Goal: Task Accomplishment & Management: Complete application form

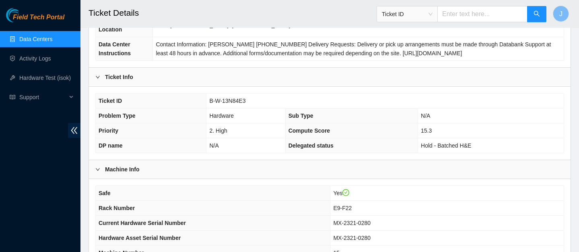
scroll to position [477, 0]
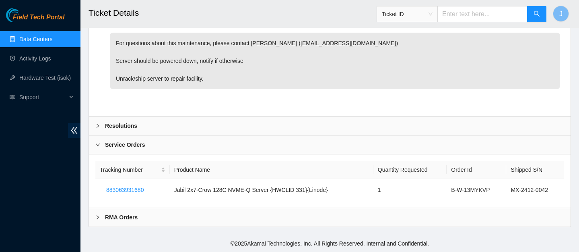
click at [127, 124] on b "Resolutions" at bounding box center [121, 125] width 32 height 9
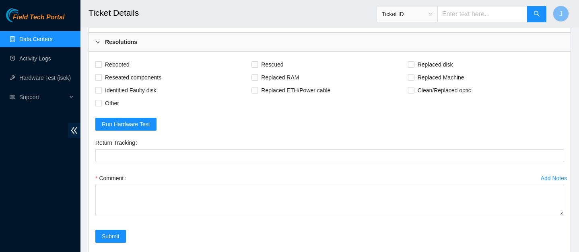
scroll to position [569, 0]
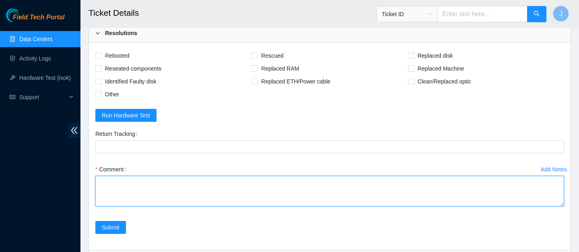
click at [194, 194] on textarea "Comment" at bounding box center [329, 191] width 469 height 31
paste textarea "located replacement machine shipped under tracking: 883063771667 new SN is MX-2…"
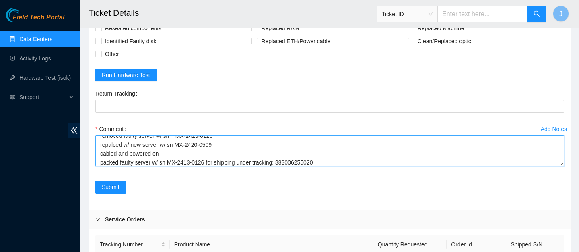
scroll to position [610, 0]
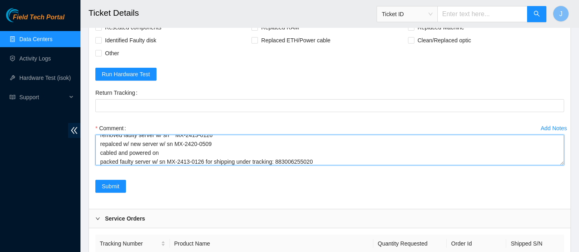
click at [238, 154] on textarea "located replacement machine shipped under tracking: 883063771667 new SN is MX-2…" at bounding box center [329, 149] width 469 height 31
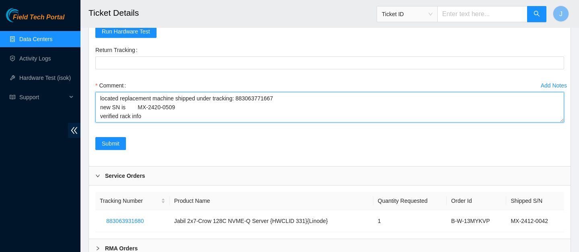
scroll to position [684, 0]
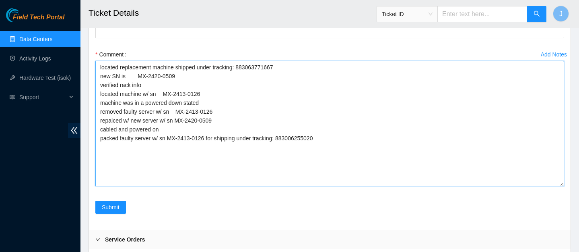
drag, startPoint x: 562, startPoint y: 90, endPoint x: 567, endPoint y: 184, distance: 94.7
click at [567, 184] on div "Add Notes Comment located replacement machine shipped under tracking: 883063771…" at bounding box center [330, 124] width 476 height 153
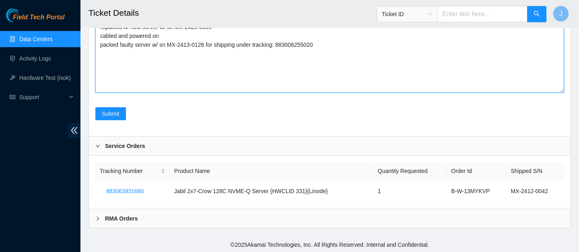
scroll to position [779, 0]
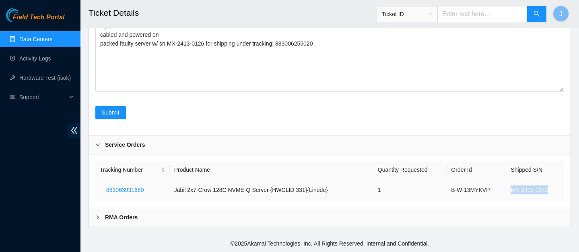
drag, startPoint x: 552, startPoint y: 190, endPoint x: 507, endPoint y: 191, distance: 44.7
click at [507, 191] on td "MX-2412-0042" at bounding box center [536, 190] width 58 height 22
copy td "MX-2412-0042"
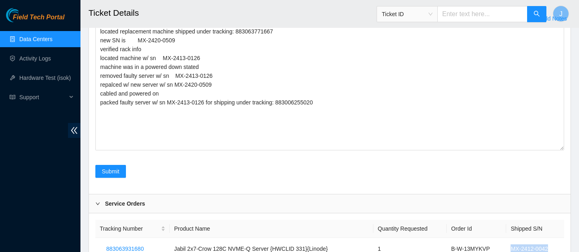
scroll to position [720, 0]
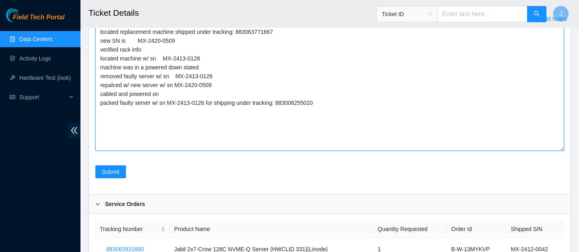
click at [199, 85] on textarea "located replacement machine shipped under tracking: 883063771667 new SN is MX-2…" at bounding box center [329, 87] width 469 height 125
drag, startPoint x: 221, startPoint y: 86, endPoint x: 176, endPoint y: 84, distance: 44.3
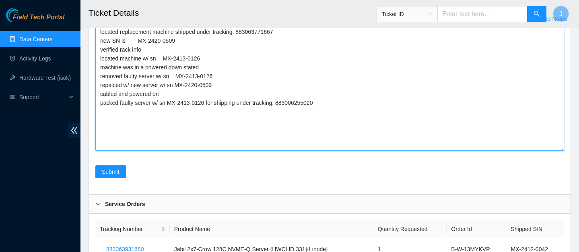
click at [176, 84] on textarea "located replacement machine shipped under tracking: 883063771667 new SN is MX-2…" at bounding box center [329, 87] width 469 height 125
paste textarea "12-0042"
drag, startPoint x: 181, startPoint y: 41, endPoint x: 141, endPoint y: 42, distance: 40.3
click at [141, 42] on textarea "located replacement machine shipped under tracking: 883063771667 new SN is MX-2…" at bounding box center [329, 87] width 469 height 125
paste textarea "12-0042"
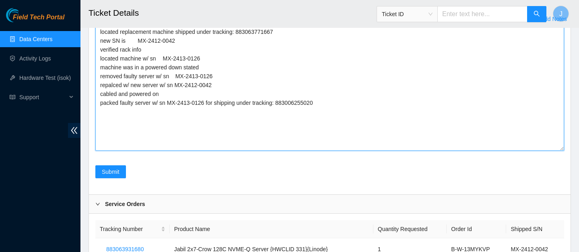
drag, startPoint x: 206, startPoint y: 58, endPoint x: 164, endPoint y: 56, distance: 41.5
click at [164, 56] on textarea "located replacement machine shipped under tracking: 883063771667 new SN is MX-2…" at bounding box center [329, 87] width 469 height 125
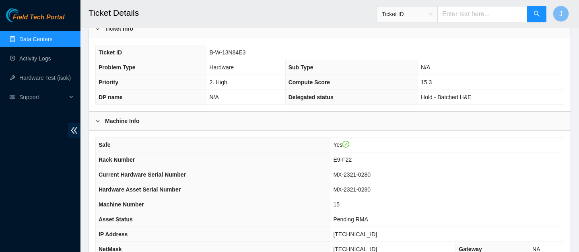
scroll to position [167, 0]
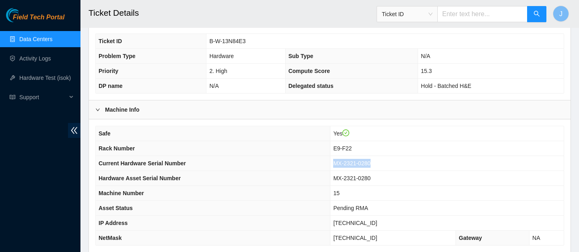
drag, startPoint x: 383, startPoint y: 162, endPoint x: 336, endPoint y: 162, distance: 47.5
click at [336, 162] on tr "Current Hardware Serial Number MX-2321-0280" at bounding box center [330, 163] width 468 height 15
copy tr "MX-2321-0280"
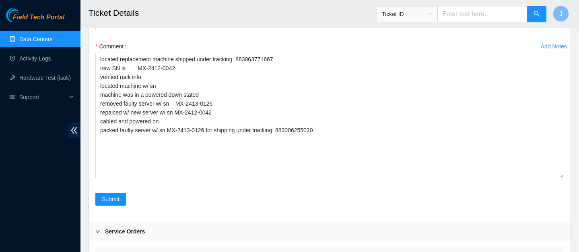
scroll to position [657, 0]
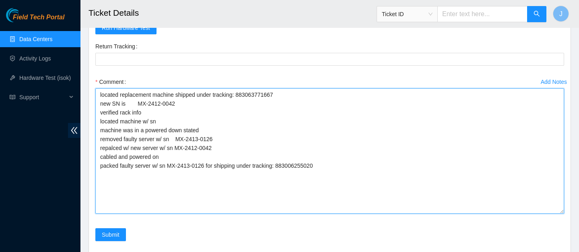
click at [184, 121] on textarea "located replacement machine shipped under tracking: 883063771667 new SN is MX-2…" at bounding box center [329, 150] width 469 height 125
paste textarea "MX-2321-0280"
drag, startPoint x: 178, startPoint y: 137, endPoint x: 226, endPoint y: 138, distance: 48.3
click at [227, 138] on textarea "located replacement machine shipped under tracking: 883063771667 new SN is MX-2…" at bounding box center [329, 150] width 469 height 125
paste textarea "MX-2321-0280"
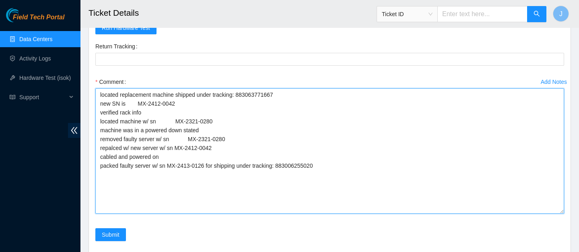
drag, startPoint x: 170, startPoint y: 164, endPoint x: 210, endPoint y: 169, distance: 40.2
click at [210, 169] on textarea "located replacement machine shipped under tracking: 883063771667 new SN is MX-2…" at bounding box center [329, 150] width 469 height 125
paste textarea "MX-2321-0280"
click at [319, 165] on textarea "located replacement machine shipped under tracking: 883063771667 new SN is MX-2…" at bounding box center [329, 150] width 469 height 125
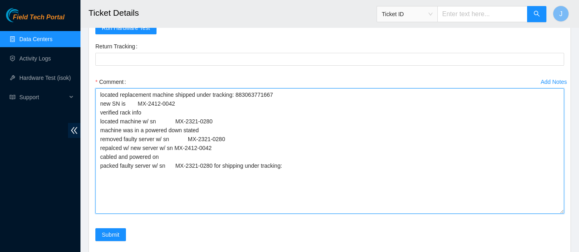
scroll to position [779, 0]
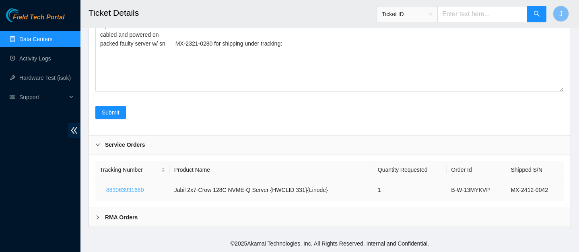
drag, startPoint x: 151, startPoint y: 189, endPoint x: 104, endPoint y: 187, distance: 46.3
click at [104, 187] on button "883063931680" at bounding box center [125, 189] width 50 height 13
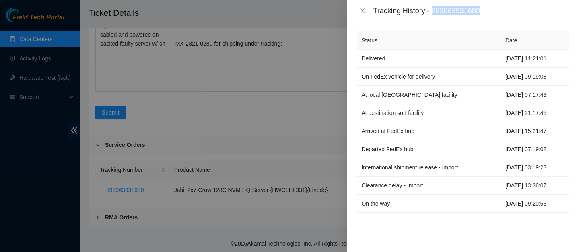
drag, startPoint x: 491, startPoint y: 9, endPoint x: 434, endPoint y: 12, distance: 56.9
click at [434, 12] on div "Tracking History - 883063931680" at bounding box center [471, 10] width 196 height 9
copy div "883063931680"
click at [296, 68] on div at bounding box center [289, 126] width 579 height 252
click at [362, 11] on icon "close" at bounding box center [363, 11] width 6 height 6
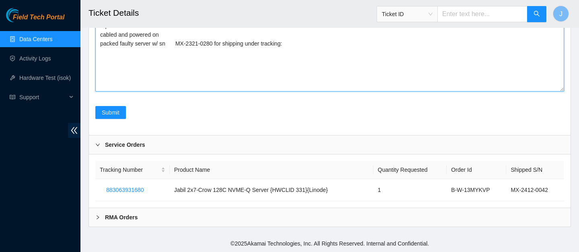
click at [321, 47] on textarea "located replacement machine shipped under tracking: 883063771667 new SN is MX-2…" at bounding box center [329, 28] width 469 height 125
paste textarea "883063931680"
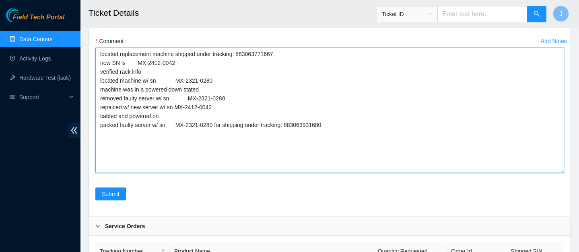
scroll to position [684, 0]
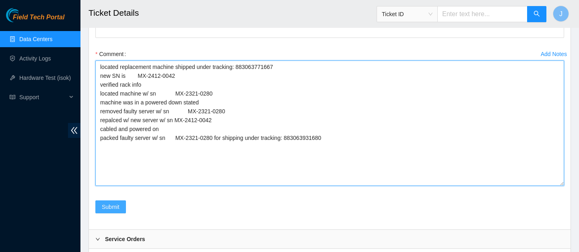
type textarea "located replacement machine shipped under tracking: 883063771667 new SN is MX-2…"
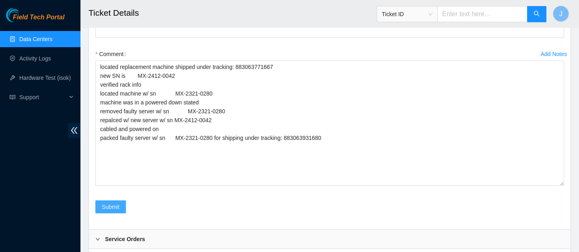
click at [106, 207] on span "Submit" at bounding box center [111, 206] width 18 height 9
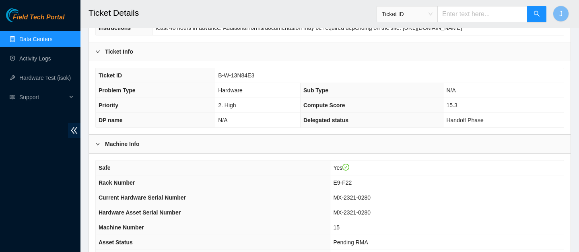
scroll to position [124, 0]
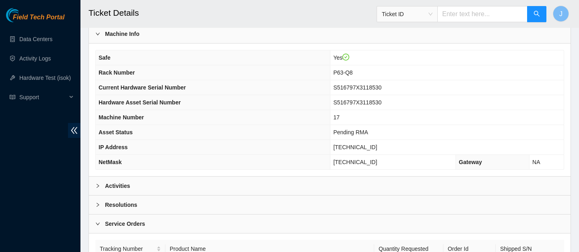
scroll to position [253, 0]
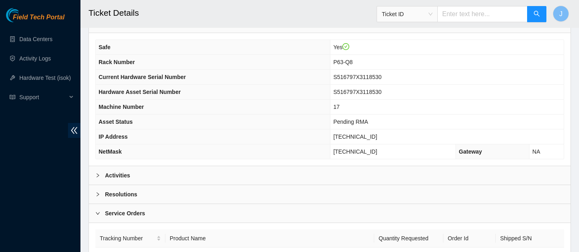
click at [264, 172] on div "Activities" at bounding box center [330, 175] width 482 height 19
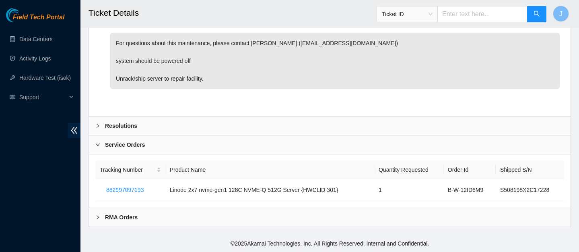
scroll to position [477, 0]
click at [284, 123] on div "Resolutions" at bounding box center [330, 125] width 482 height 19
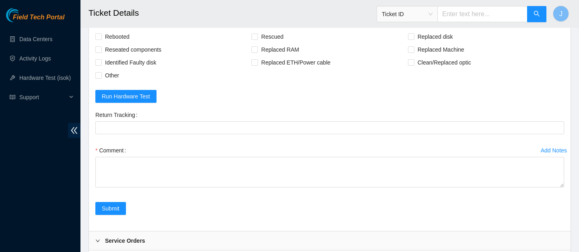
scroll to position [595, 0]
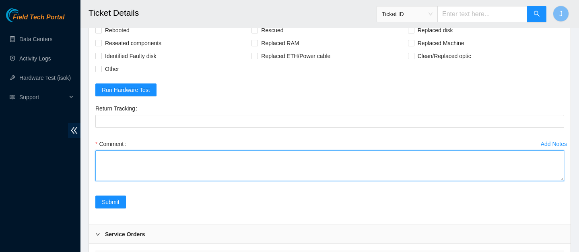
click at [283, 171] on textarea "Comment" at bounding box center [329, 165] width 469 height 31
paste textarea "located replacement machine shipped under tracking: 883063771667 new SN is MX-2…"
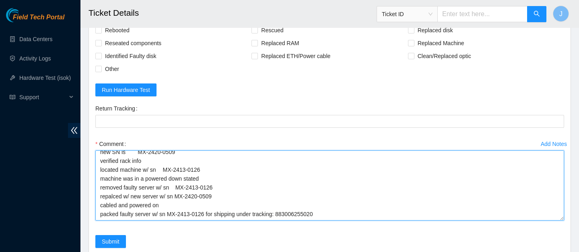
scroll to position [0, 0]
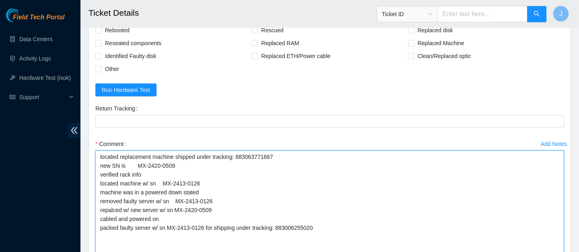
drag, startPoint x: 562, startPoint y: 178, endPoint x: 564, endPoint y: 298, distance: 120.0
click at [266, 156] on textarea "located replacement machine shipped under tracking: 883063771667 new SN is MX-2…" at bounding box center [329, 225] width 469 height 151
click at [153, 165] on textarea "located replacement machine shipped under tracking: new SN is MX-2420-0509 veri…" at bounding box center [329, 225] width 469 height 151
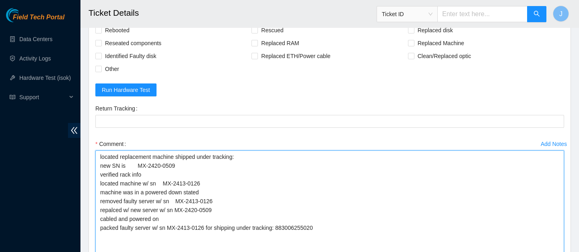
click at [153, 165] on textarea "located replacement machine shipped under tracking: new SN is MX-2420-0509 veri…" at bounding box center [329, 225] width 469 height 151
drag, startPoint x: 182, startPoint y: 167, endPoint x: 138, endPoint y: 166, distance: 43.5
click at [138, 166] on textarea "located replacement machine shipped under tracking: new SN is MX-2420-0509 veri…" at bounding box center [329, 225] width 469 height 151
click at [198, 182] on textarea "located replacement machine shipped under tracking: new SN is verified rack inf…" at bounding box center [329, 225] width 469 height 151
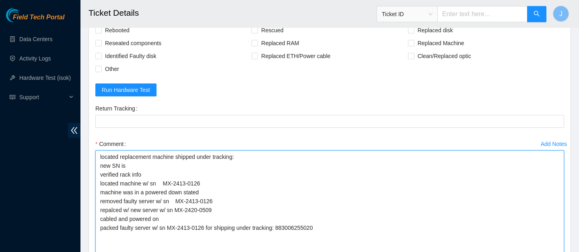
click at [198, 182] on textarea "located replacement machine shipped under tracking: new SN is verified rack inf…" at bounding box center [329, 225] width 469 height 151
drag, startPoint x: 205, startPoint y: 183, endPoint x: 165, endPoint y: 181, distance: 40.7
click at [165, 181] on textarea "located replacement machine shipped under tracking: new SN is verified rack inf…" at bounding box center [329, 225] width 469 height 151
click at [214, 201] on textarea "located replacement machine shipped under tracking: new SN is verified rack inf…" at bounding box center [329, 225] width 469 height 151
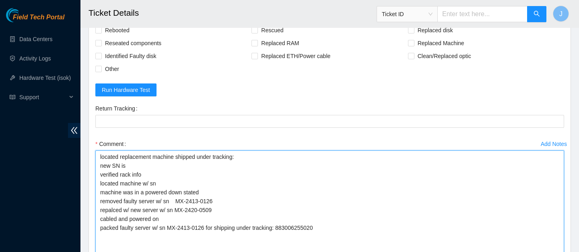
click at [214, 201] on textarea "located replacement machine shipped under tracking: new SN is verified rack inf…" at bounding box center [329, 225] width 469 height 151
click at [217, 201] on textarea "located replacement machine shipped under tracking: new SN is verified rack inf…" at bounding box center [329, 225] width 469 height 151
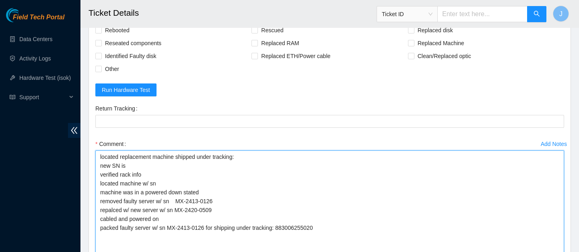
drag, startPoint x: 219, startPoint y: 201, endPoint x: 178, endPoint y: 199, distance: 40.3
click at [178, 199] on textarea "located replacement machine shipped under tracking: new SN is verified rack inf…" at bounding box center [329, 225] width 469 height 151
drag, startPoint x: 219, startPoint y: 210, endPoint x: 178, endPoint y: 209, distance: 40.3
click at [178, 209] on textarea "located replacement machine shipped under tracking: new SN is verified rack inf…" at bounding box center [329, 225] width 469 height 151
drag, startPoint x: 212, startPoint y: 227, endPoint x: 171, endPoint y: 225, distance: 40.7
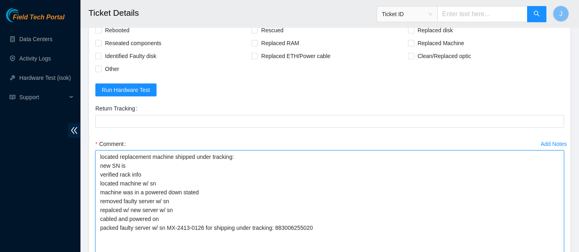
click at [171, 225] on textarea "located replacement machine shipped under tracking: new SN is verified rack inf…" at bounding box center [329, 225] width 469 height 151
click at [258, 224] on textarea "located replacement machine shipped under tracking: new SN is verified rack inf…" at bounding box center [329, 225] width 469 height 151
click at [300, 198] on textarea "located replacement machine shipped under tracking: new SN is verified rack inf…" at bounding box center [329, 225] width 469 height 151
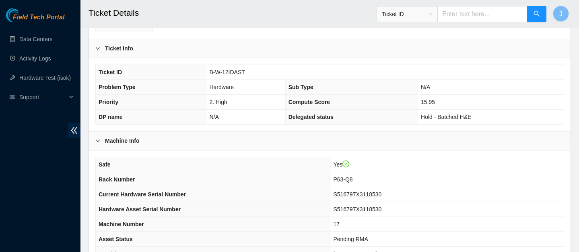
scroll to position [137, 0]
drag, startPoint x: 399, startPoint y: 194, endPoint x: 337, endPoint y: 192, distance: 62.0
click at [337, 192] on tr "Current Hardware Serial Number S516797X3118530" at bounding box center [330, 193] width 468 height 15
copy tr "S516797X3118530"
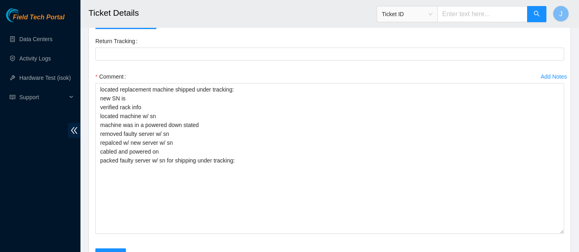
scroll to position [657, 0]
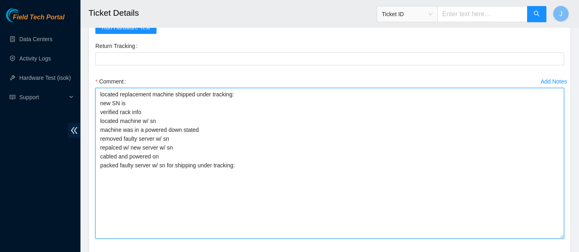
click at [191, 119] on textarea "located replacement machine shipped under tracking: new SN is verified rack inf…" at bounding box center [329, 163] width 469 height 151
click at [156, 101] on textarea "located replacement machine shipped under tracking: new SN is verified rack inf…" at bounding box center [329, 163] width 469 height 151
click at [176, 121] on textarea "located replacement machine shipped under tracking: new SN is verified rack inf…" at bounding box center [329, 163] width 469 height 151
paste textarea "S516797X3118530"
click at [199, 139] on textarea "located replacement machine shipped under tracking: new SN is verified rack inf…" at bounding box center [329, 163] width 469 height 151
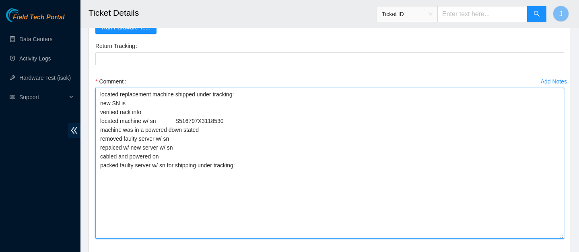
paste textarea "S516797X3118530"
click at [167, 167] on textarea "located replacement machine shipped under tracking: new SN is verified rack inf…" at bounding box center [329, 163] width 469 height 151
paste textarea "S516797X3118530"
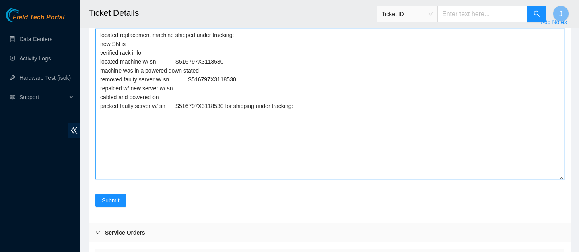
scroll to position [804, 0]
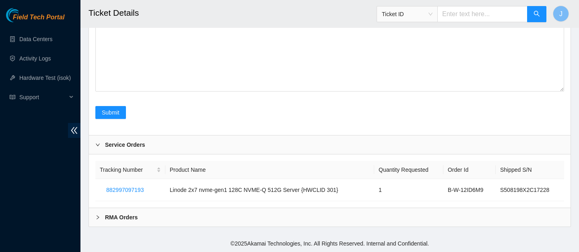
click at [120, 217] on b "RMA Orders" at bounding box center [121, 217] width 33 height 9
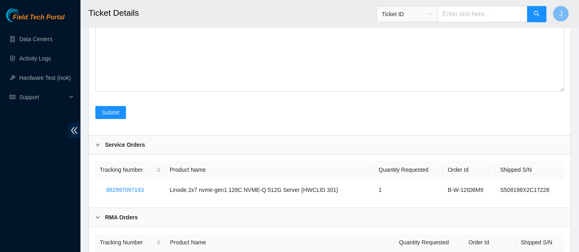
scroll to position [858, 0]
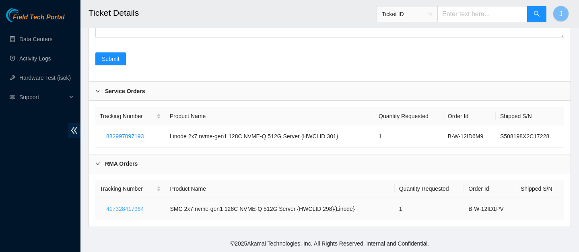
click at [129, 209] on span "417328417964" at bounding box center [124, 208] width 37 height 9
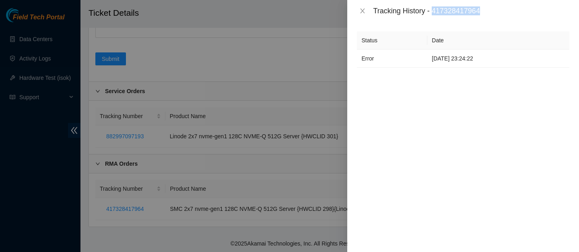
drag, startPoint x: 491, startPoint y: 10, endPoint x: 434, endPoint y: 13, distance: 57.3
click at [434, 13] on div "Tracking History - 417328417964" at bounding box center [471, 10] width 196 height 9
copy div "417328417964"
click at [293, 37] on div at bounding box center [289, 126] width 579 height 252
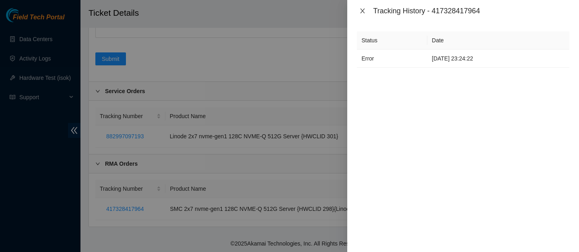
click at [363, 12] on icon "close" at bounding box center [363, 11] width 6 height 6
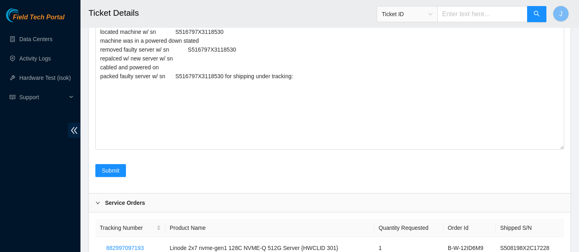
scroll to position [745, 0]
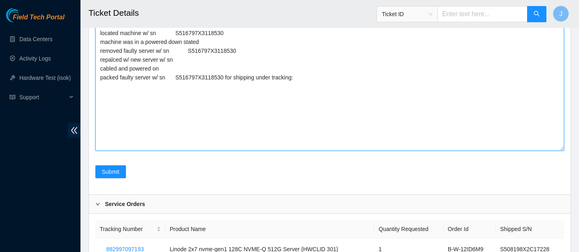
click at [324, 81] on textarea "located replacement machine shipped under tracking: new SN is verified rack inf…" at bounding box center [329, 75] width 469 height 151
paste textarea "417328417964"
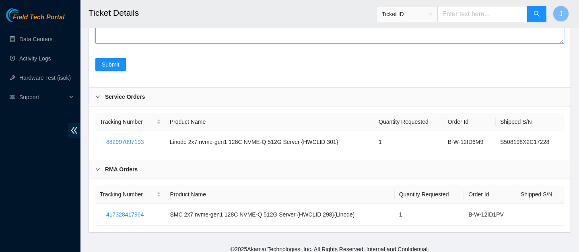
scroll to position [858, 0]
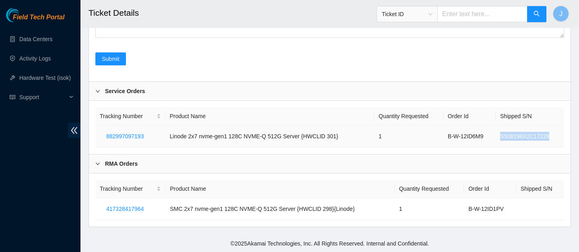
drag, startPoint x: 553, startPoint y: 136, endPoint x: 500, endPoint y: 139, distance: 52.8
click at [500, 138] on td "S508198X2C17228" at bounding box center [530, 136] width 68 height 22
copy td "S508198X2C17228"
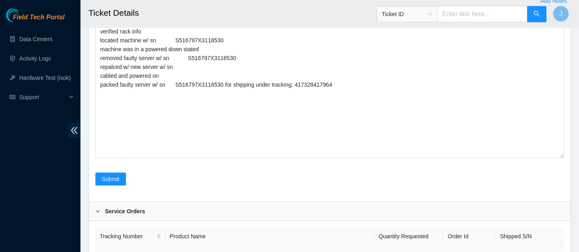
scroll to position [734, 0]
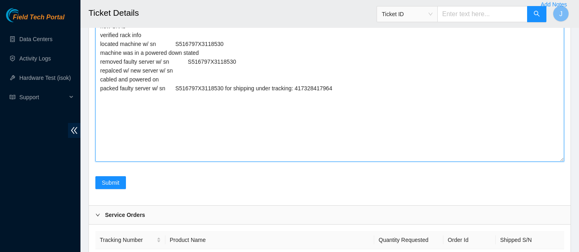
click at [194, 72] on textarea "located replacement machine shipped under tracking: new SN is verified rack inf…" at bounding box center [329, 86] width 469 height 151
paste textarea "S508198X2C17228"
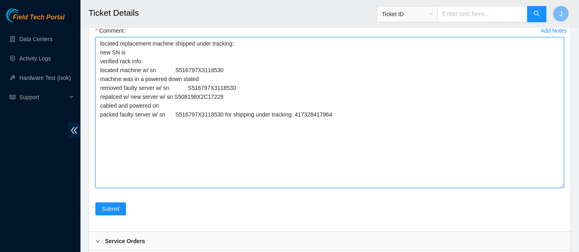
scroll to position [705, 0]
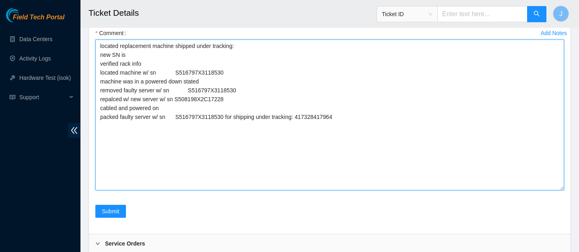
click at [147, 55] on textarea "located replacement machine shipped under tracking: new SN is verified rack inf…" at bounding box center [329, 114] width 469 height 151
paste textarea "S508198X2C17228"
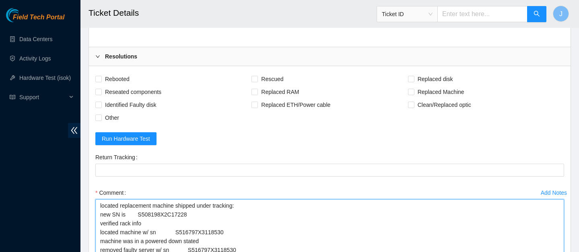
scroll to position [545, 0]
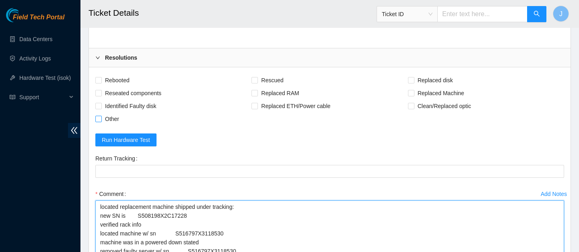
type textarea "located replacement machine shipped under tracking: new SN is S508198X2C17228 v…"
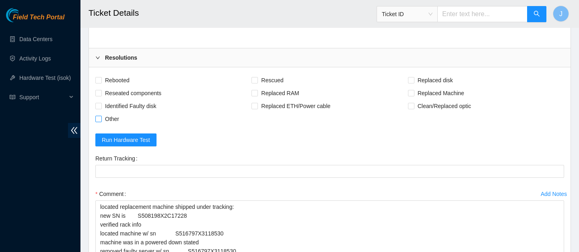
click at [98, 114] on label "Other" at bounding box center [108, 118] width 27 height 13
click at [98, 116] on input "Other" at bounding box center [98, 119] width 6 height 6
checkbox input "true"
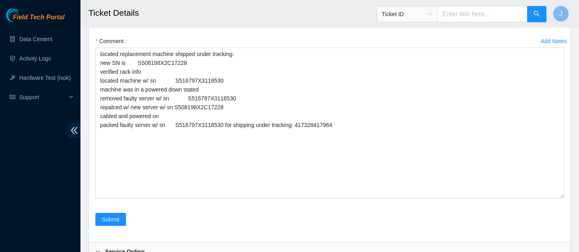
scroll to position [858, 0]
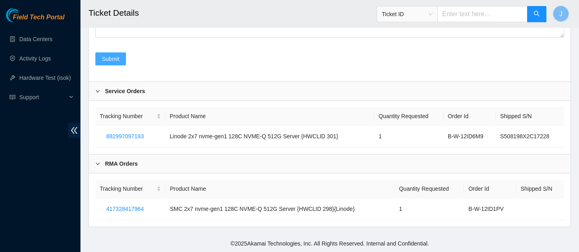
click at [105, 55] on span "Submit" at bounding box center [111, 58] width 18 height 9
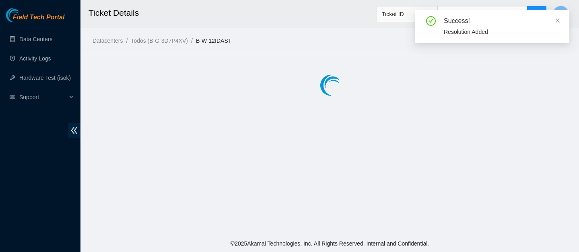
scroll to position [0, 0]
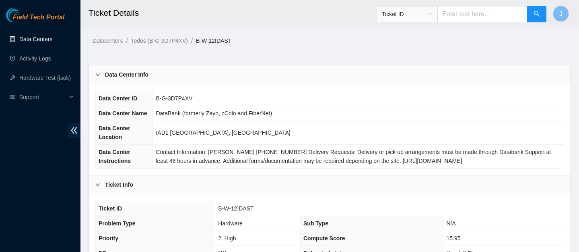
click at [19, 37] on link "Data Centers" at bounding box center [35, 39] width 33 height 6
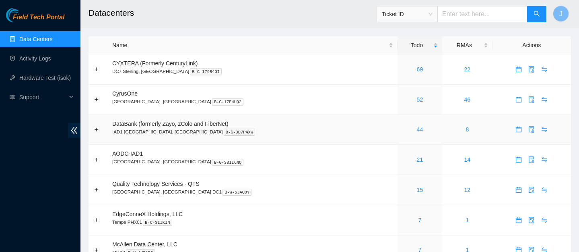
click at [417, 131] on link "44" at bounding box center [420, 129] width 6 height 6
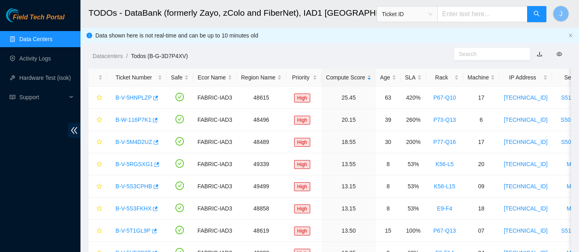
click at [50, 36] on link "Data Centers" at bounding box center [35, 39] width 33 height 6
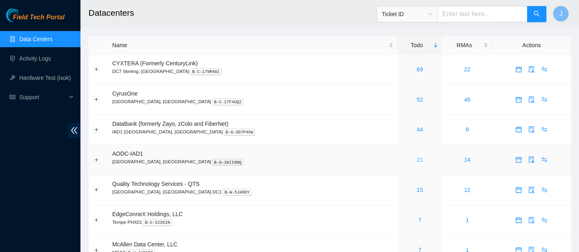
click at [417, 163] on link "21" at bounding box center [420, 159] width 6 height 6
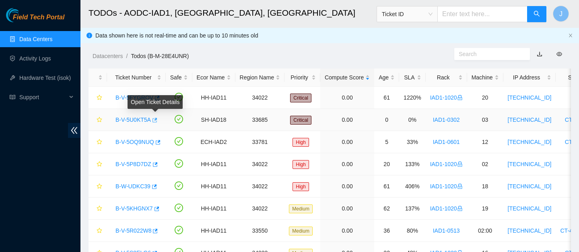
click at [155, 119] on icon "button" at bounding box center [154, 120] width 6 height 6
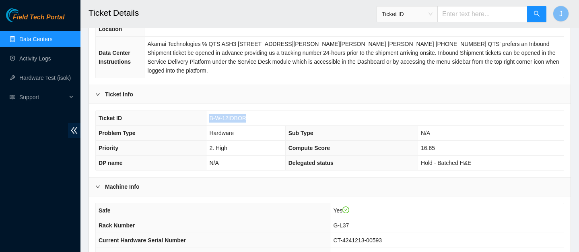
scroll to position [128, 0]
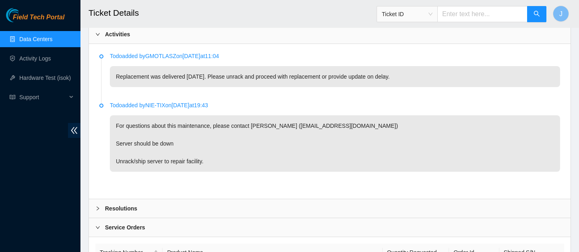
scroll to position [399, 0]
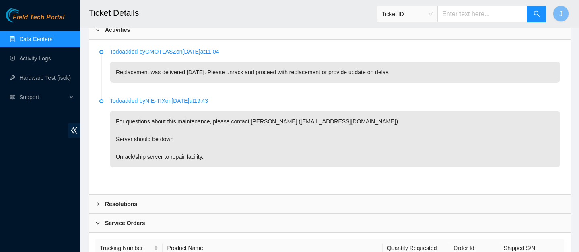
click at [189, 203] on div "Resolutions" at bounding box center [330, 203] width 482 height 19
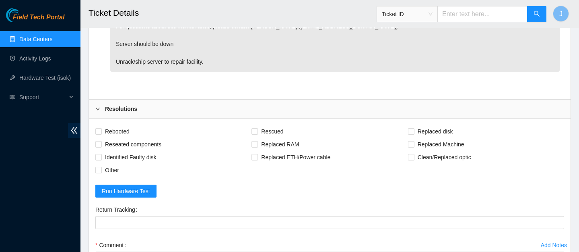
scroll to position [510, 0]
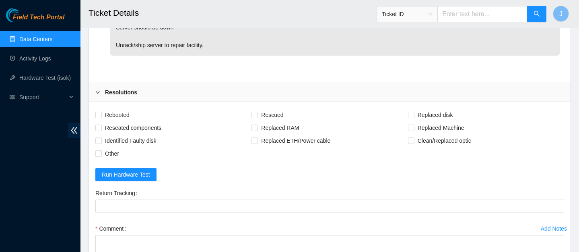
click at [280, 225] on div "Comment" at bounding box center [329, 228] width 469 height 13
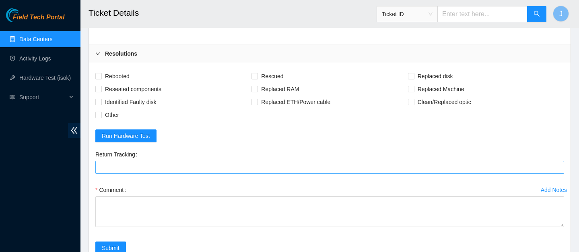
scroll to position [552, 0]
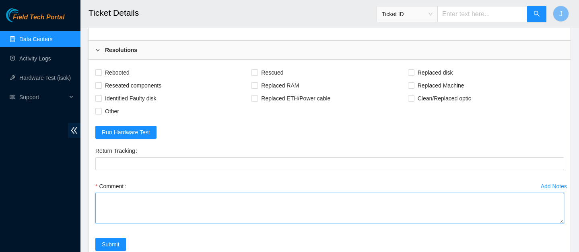
click at [299, 207] on textarea "Comment" at bounding box center [329, 207] width 469 height 31
paste textarea "located replacement machine shipped under tracking: 883063771667 new SN is MX-2…"
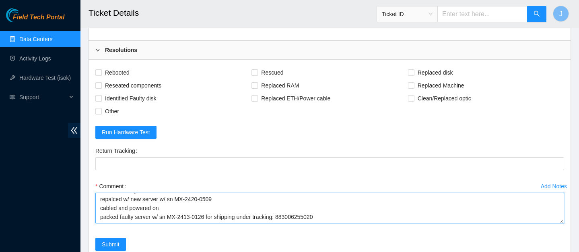
scroll to position [0, 0]
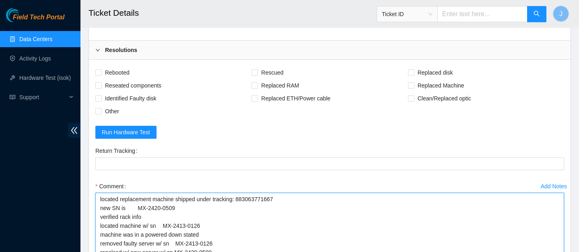
drag, startPoint x: 561, startPoint y: 220, endPoint x: 556, endPoint y: 298, distance: 77.5
click at [300, 215] on textarea "located replacement machine shipped under tracking: 883063771667 new SN is MX-2…" at bounding box center [329, 246] width 469 height 108
click at [332, 235] on textarea "located replacement machine shipped under tracking: 883063771667 new SN is MX-2…" at bounding box center [329, 246] width 469 height 108
paste textarea "new SN is verified rack info located machine w/ sn machine was in a powered dow…"
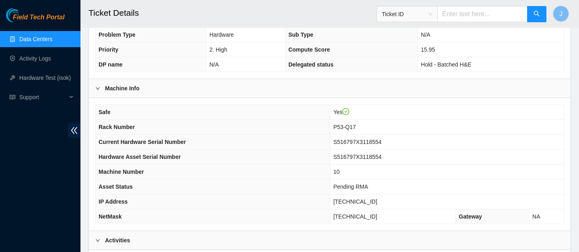
scroll to position [187, 0]
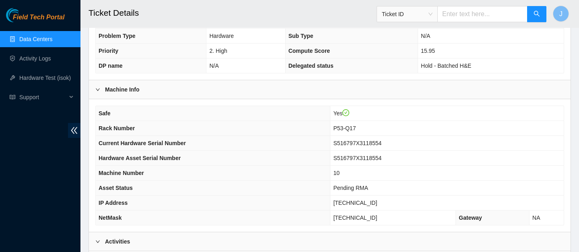
click at [381, 141] on span "S516797X3118554" at bounding box center [357, 143] width 48 height 6
copy span "S516797X3118554"
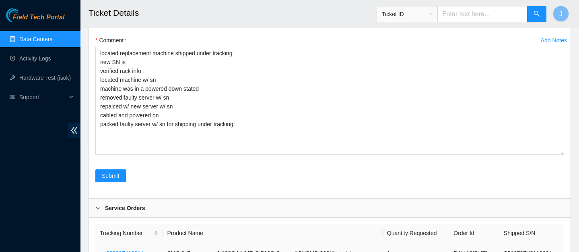
scroll to position [697, 0]
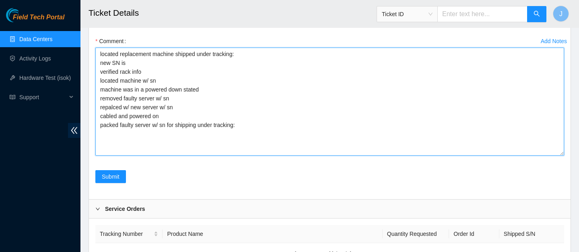
click at [174, 83] on textarea "located replacement machine shipped under tracking: new SN is verified rack inf…" at bounding box center [329, 102] width 469 height 108
paste textarea "S516797X3118554"
click at [194, 99] on textarea "located replacement machine shipped under tracking: new SN is verified rack inf…" at bounding box center [329, 102] width 469 height 108
paste textarea "S516797X3118554"
click at [160, 124] on textarea "located replacement machine shipped under tracking: new SN is verified rack inf…" at bounding box center [329, 102] width 469 height 108
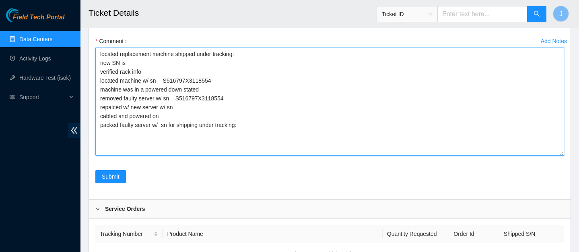
paste textarea "S516797X3118554"
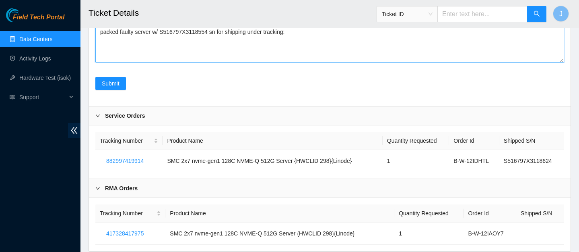
scroll to position [791, 0]
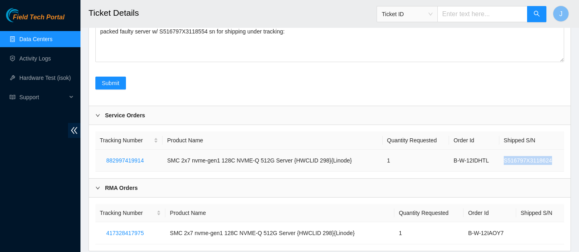
drag, startPoint x: 556, startPoint y: 161, endPoint x: 502, endPoint y: 163, distance: 53.6
click at [502, 163] on td "S516797X3118624" at bounding box center [532, 160] width 65 height 22
copy td "S516797X3118624"
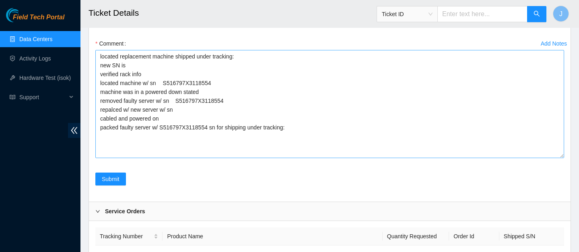
scroll to position [695, 0]
click at [145, 67] on textarea "located replacement machine shipped under tracking: new SN is verified rack inf…" at bounding box center [329, 104] width 469 height 108
paste textarea "S516797X3118624"
click at [191, 111] on textarea "located replacement machine shipped under tracking: new SN is S516797X3118624 v…" at bounding box center [329, 104] width 469 height 108
paste textarea "S516797X3118624"
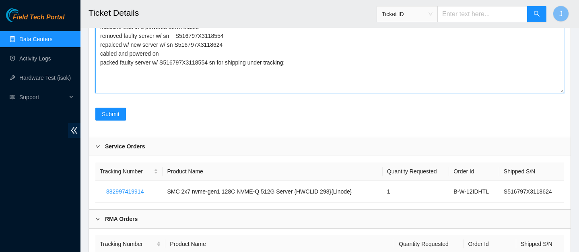
scroll to position [815, 0]
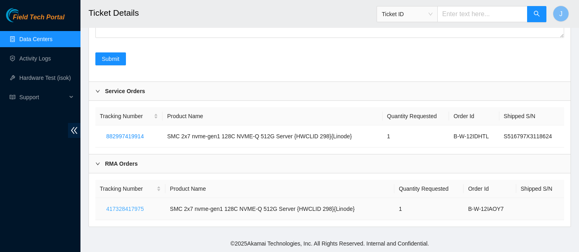
drag, startPoint x: 147, startPoint y: 210, endPoint x: 96, endPoint y: 206, distance: 50.9
click at [96, 206] on td "417328417975" at bounding box center [130, 209] width 70 height 22
click at [124, 210] on span "417328417975" at bounding box center [124, 208] width 37 height 9
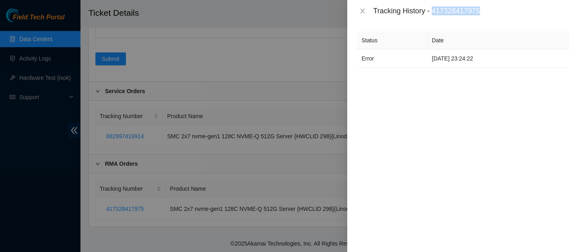
drag, startPoint x: 489, startPoint y: 11, endPoint x: 435, endPoint y: 12, distance: 54.0
click at [435, 12] on div "Tracking History - 417328417975" at bounding box center [471, 10] width 196 height 9
copy div "417328417975"
click at [261, 15] on div at bounding box center [289, 126] width 579 height 252
drag, startPoint x: 489, startPoint y: 12, endPoint x: 436, endPoint y: 12, distance: 53.6
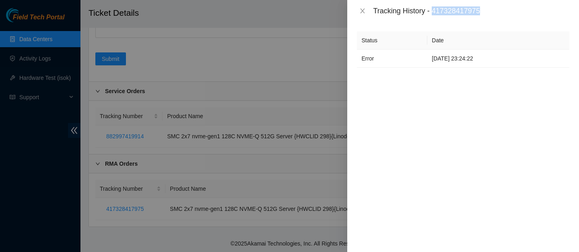
click at [436, 12] on div "Tracking History - 417328417975" at bounding box center [471, 10] width 196 height 9
copy div "417328417975"
click at [361, 12] on icon "close" at bounding box center [363, 11] width 6 height 6
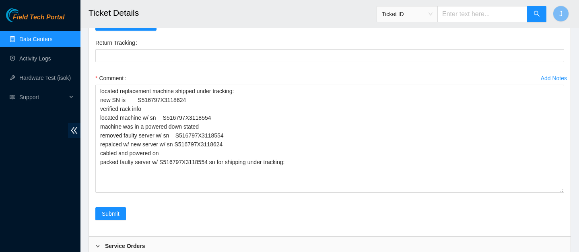
scroll to position [660, 0]
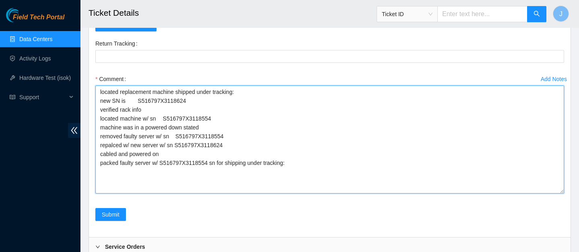
click at [320, 162] on textarea "located replacement machine shipped under tracking: new SN is S516797X3118624 v…" at bounding box center [329, 139] width 469 height 108
paste textarea "417328417975"
type textarea "located replacement machine shipped under tracking: new SN is S516797X3118624 v…"
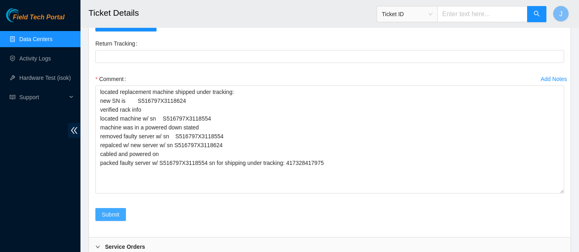
click at [114, 217] on span "Submit" at bounding box center [111, 214] width 18 height 9
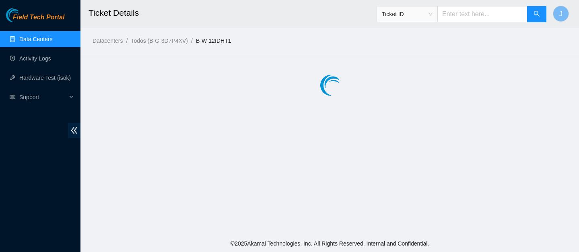
scroll to position [0, 0]
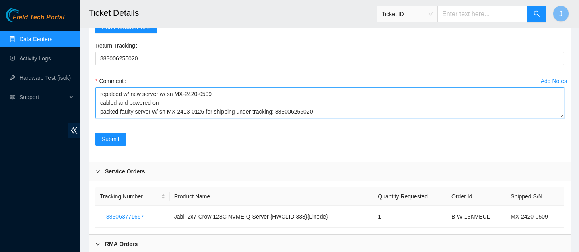
scroll to position [654, 0]
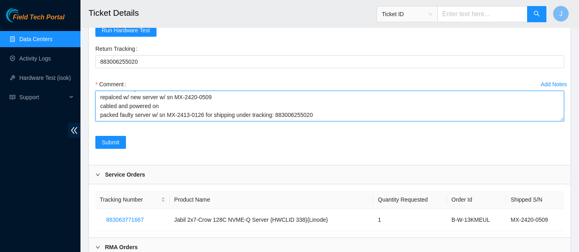
paste textarea "new SN is verified rack info located machine w/ sn machine was in a powered dow…"
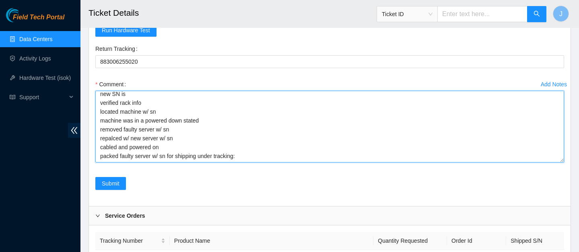
scroll to position [0, 0]
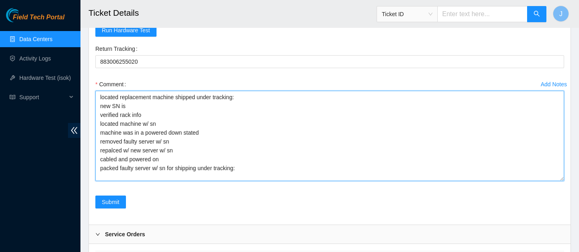
drag, startPoint x: 563, startPoint y: 120, endPoint x: 557, endPoint y: 182, distance: 62.3
click at [557, 181] on textarea "located replacement machine shipped under tracking: new SN is verified rack inf…" at bounding box center [329, 136] width 469 height 90
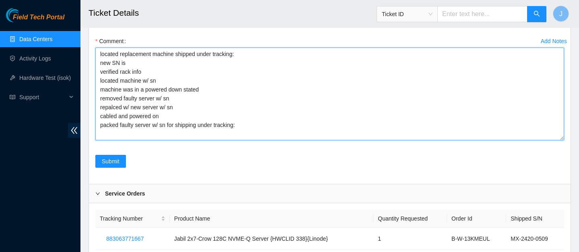
scroll to position [725, 0]
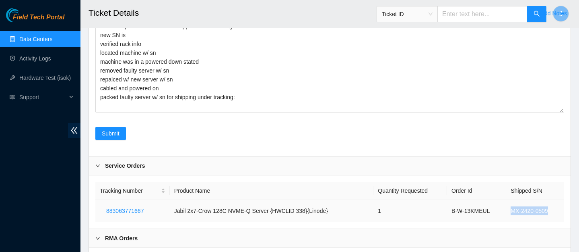
drag, startPoint x: 552, startPoint y: 209, endPoint x: 507, endPoint y: 211, distance: 45.5
click at [507, 211] on td "MX-2420-0509" at bounding box center [536, 211] width 58 height 22
copy td "MX-2420-0509"
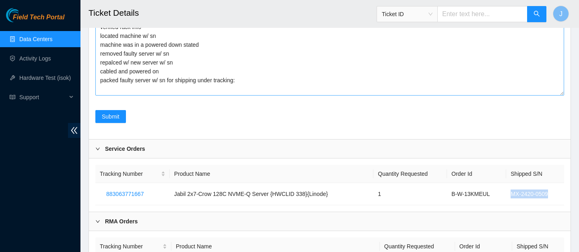
scroll to position [742, 0]
copy td "MX-2420-0509"
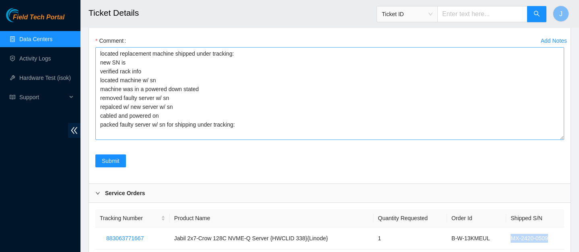
scroll to position [695, 0]
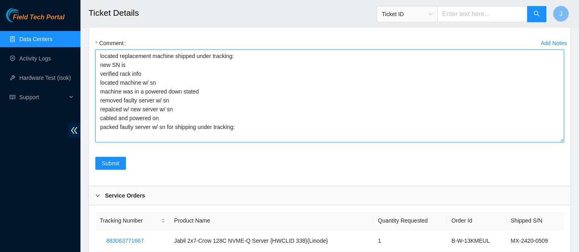
click at [176, 81] on textarea "located replacement machine shipped under tracking: new SN is verified rack inf…" at bounding box center [329, 96] width 469 height 93
paste textarea "MX-2420-0509"
click at [189, 100] on textarea "located replacement machine shipped under tracking: new SN is verified rack inf…" at bounding box center [329, 96] width 469 height 93
drag, startPoint x: 202, startPoint y: 83, endPoint x: 160, endPoint y: 79, distance: 42.0
click at [160, 79] on textarea "located replacement machine shipped under tracking: new SN is verified rack inf…" at bounding box center [329, 96] width 469 height 93
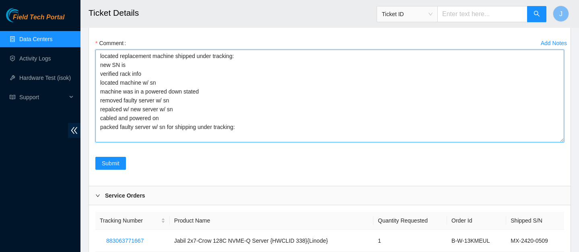
click at [191, 111] on textarea "located replacement machine shipped under tracking: new SN is verified rack inf…" at bounding box center [329, 96] width 469 height 93
paste textarea "MX-2420-0509"
click at [153, 64] on textarea "located replacement machine shipped under tracking: new SN is verified rack inf…" at bounding box center [329, 96] width 469 height 93
paste textarea "MX-2420-0509"
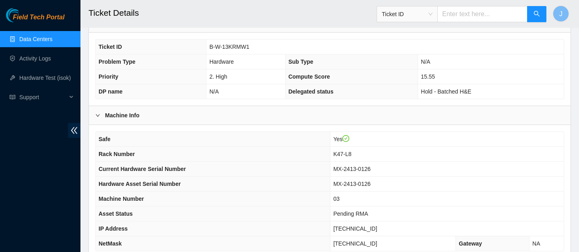
scroll to position [170, 0]
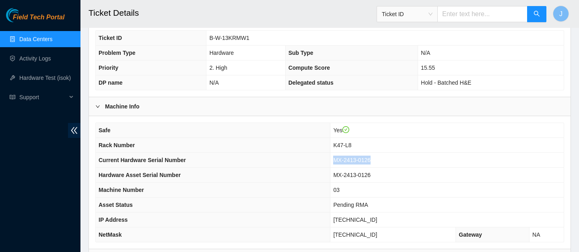
drag, startPoint x: 383, startPoint y: 159, endPoint x: 337, endPoint y: 163, distance: 46.1
click at [337, 163] on tr "Current Hardware Serial Number MX-2413-0126" at bounding box center [330, 160] width 468 height 15
copy tr "MX-2413-0126"
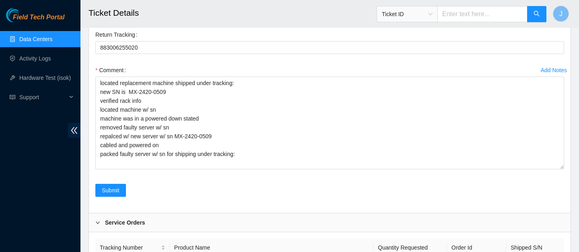
scroll to position [667, 0]
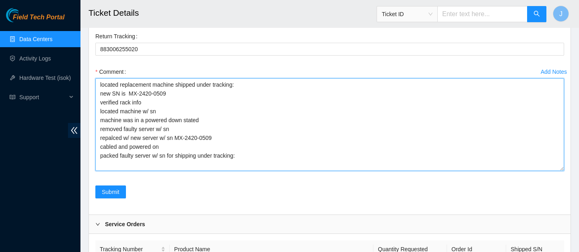
click at [179, 112] on textarea "located replacement machine shipped under tracking: new SN is MX-2420-0509 veri…" at bounding box center [329, 124] width 469 height 93
paste textarea "MX-2413-0126"
click at [196, 130] on textarea "located replacement machine shipped under tracking: new SN is MX-2420-0509 veri…" at bounding box center [329, 124] width 469 height 93
paste textarea "MX-2413-0126"
click at [169, 156] on textarea "located replacement machine shipped under tracking: new SN is MX-2420-0509 veri…" at bounding box center [329, 124] width 469 height 93
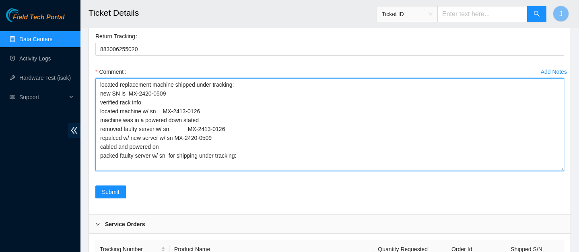
paste textarea "MX-2413-0126"
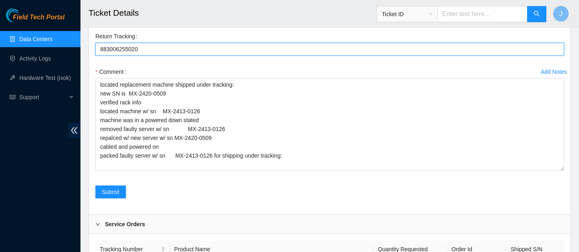
click at [126, 53] on Tracking "883006255020" at bounding box center [329, 49] width 469 height 13
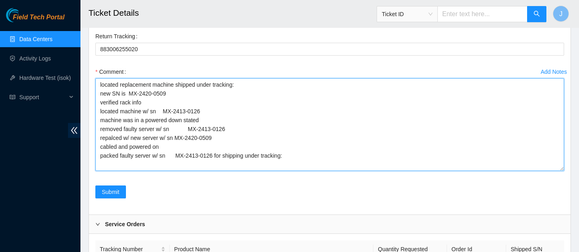
click at [318, 158] on textarea "located replacement machine shipped under tracking: new SN is MX-2420-0509 veri…" at bounding box center [329, 124] width 469 height 93
paste textarea "883006255020"
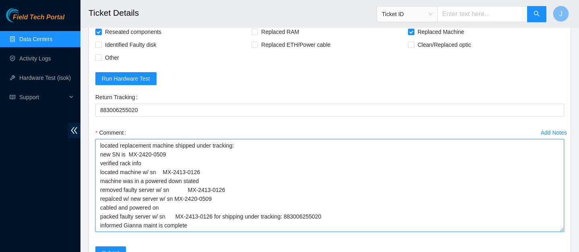
scroll to position [614, 0]
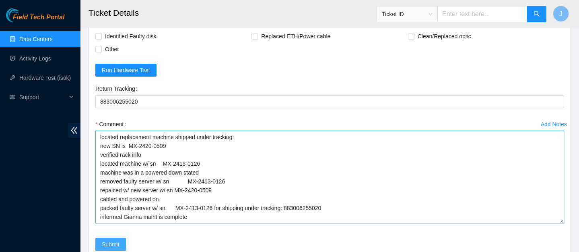
type textarea "located replacement machine shipped under tracking: new SN is MX-2420-0509 veri…"
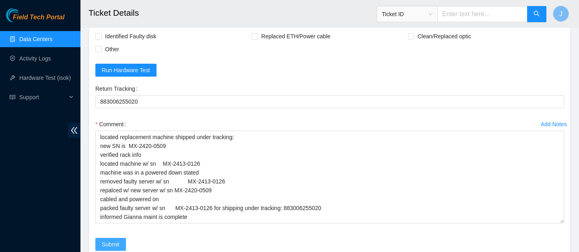
click at [112, 243] on span "Submit" at bounding box center [111, 244] width 18 height 9
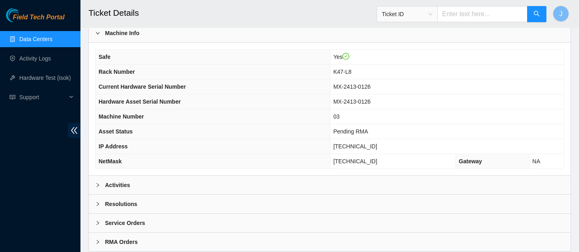
scroll to position [248, 0]
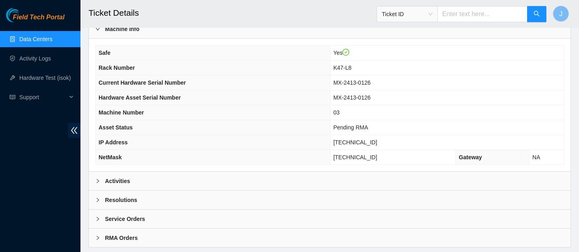
click at [220, 184] on div "Activities" at bounding box center [330, 181] width 482 height 19
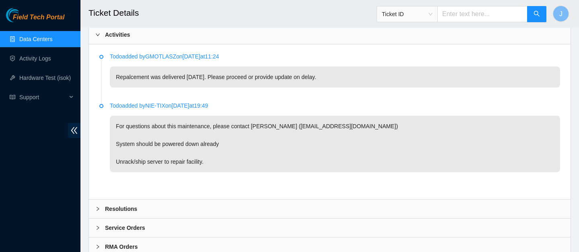
scroll to position [423, 0]
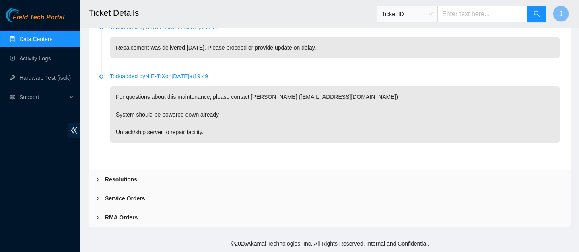
click at [221, 176] on div "Resolutions" at bounding box center [330, 179] width 482 height 19
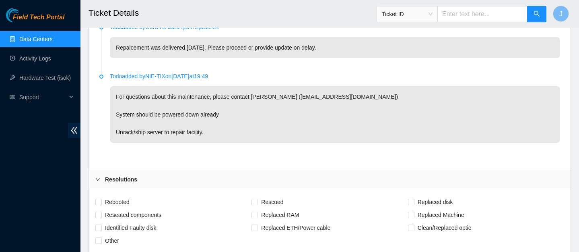
scroll to position [530, 0]
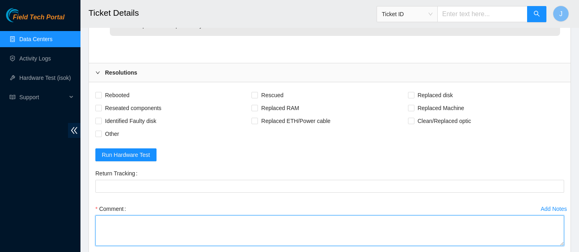
click at [230, 221] on textarea "Comment" at bounding box center [329, 230] width 469 height 31
paste textarea "located replacement machine shipped under tracking: 883063771667 new SN is MX-2…"
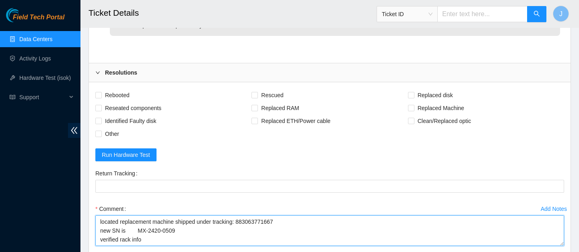
scroll to position [50, 0]
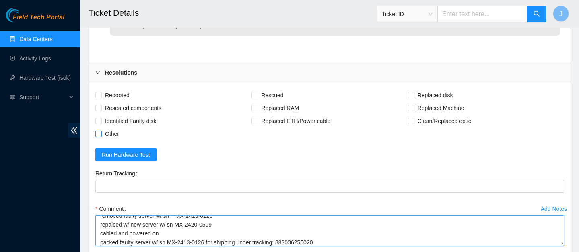
type textarea "located replacement machine shipped under tracking: 883063771667 new SN is MX-2…"
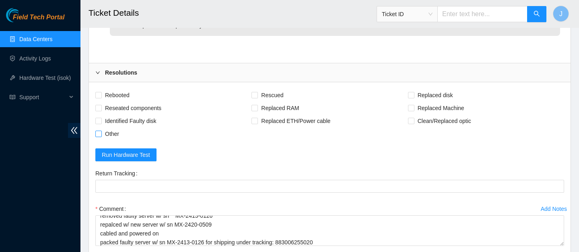
click at [101, 132] on span at bounding box center [98, 133] width 6 height 6
click at [101, 132] on input "Other" at bounding box center [98, 133] width 6 height 6
checkbox input "true"
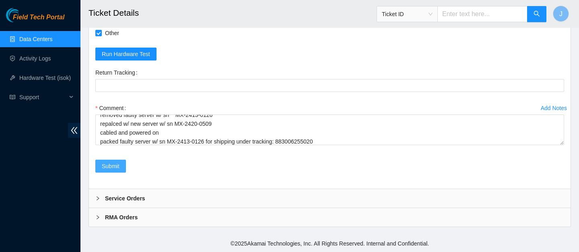
click at [106, 168] on span "Submit" at bounding box center [111, 165] width 18 height 9
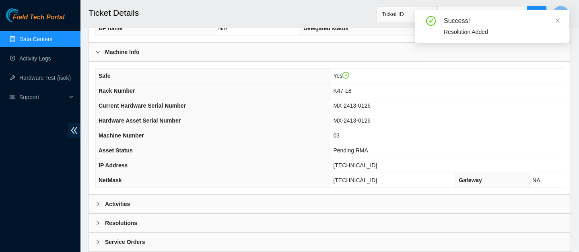
scroll to position [268, 0]
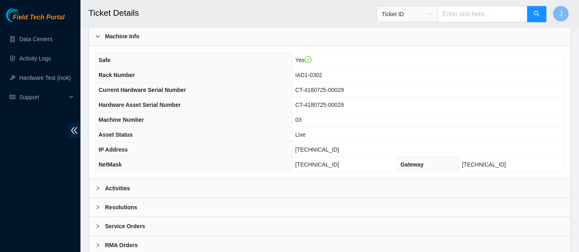
scroll to position [290, 0]
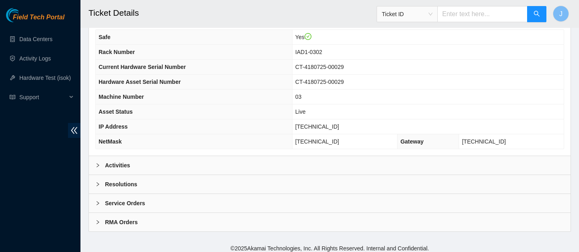
click at [246, 168] on div "Activities" at bounding box center [330, 165] width 482 height 19
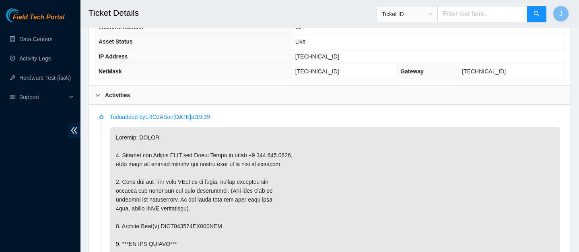
scroll to position [364, 0]
